Goal: Task Accomplishment & Management: Manage account settings

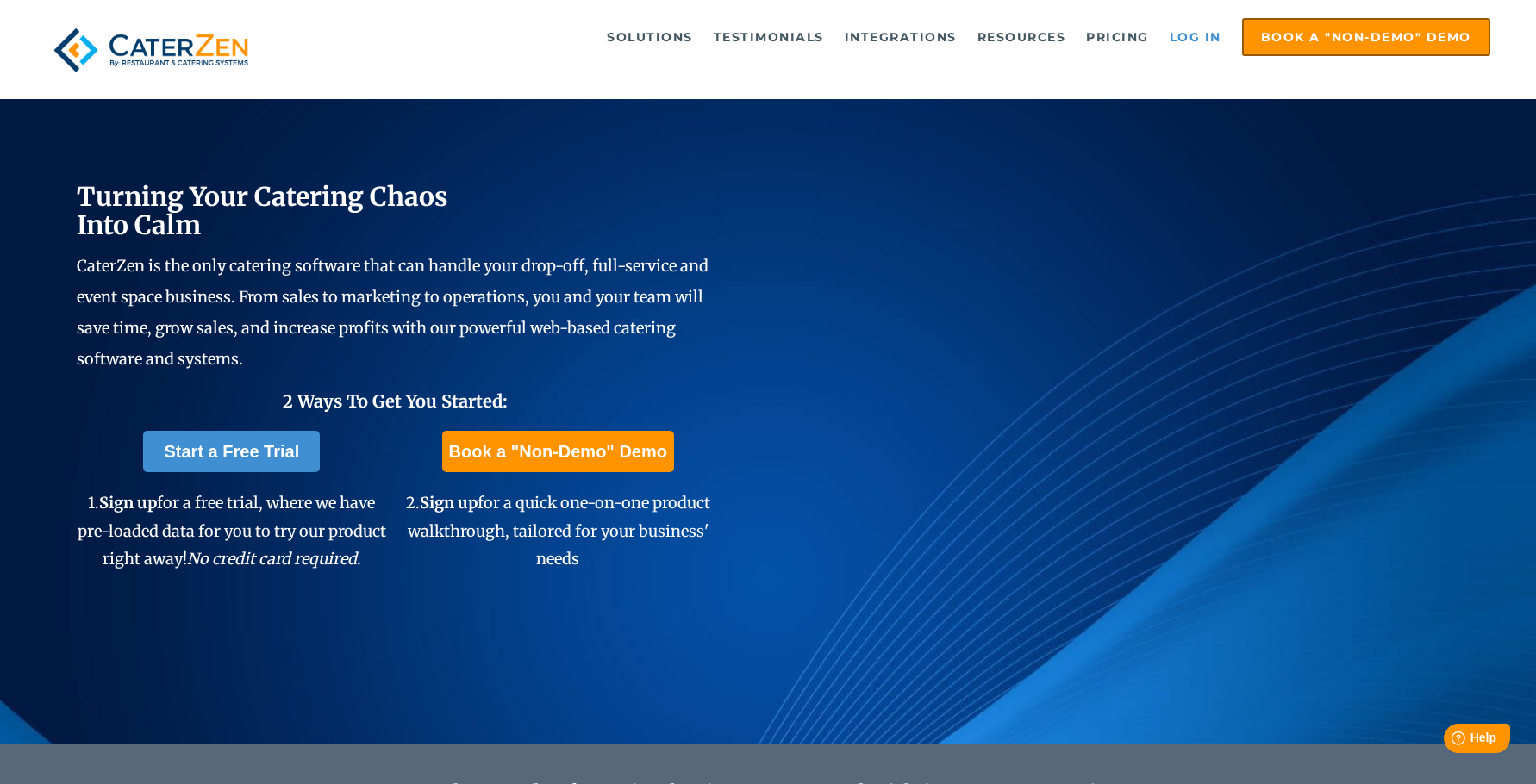
click at [1201, 38] on link "Log in" at bounding box center [1194, 38] width 69 height 35
click at [1169, 41] on link "Log in" at bounding box center [1194, 38] width 69 height 35
click at [1198, 41] on link "Log in" at bounding box center [1194, 38] width 69 height 35
